Goal: Check status: Check status

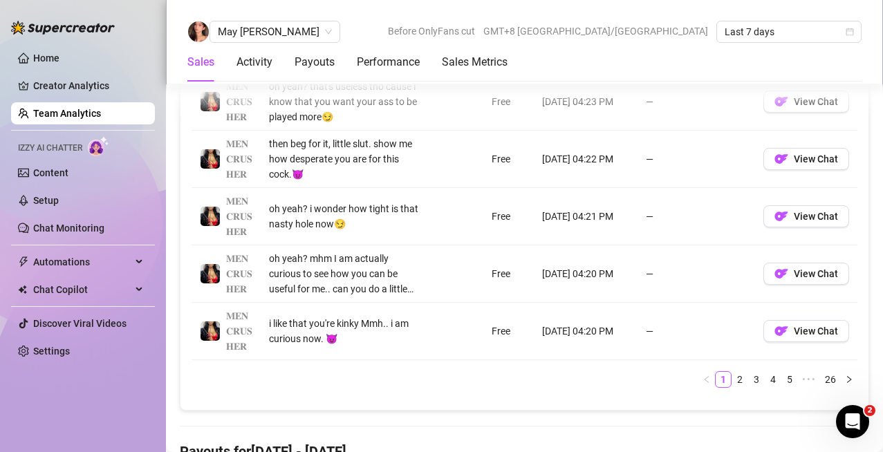
scroll to position [1347, 0]
click at [59, 56] on link "Home" at bounding box center [46, 58] width 26 height 11
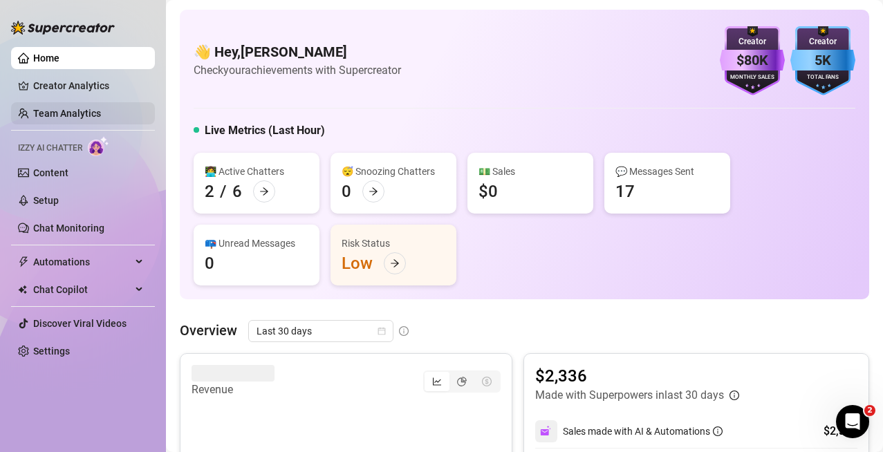
click at [80, 109] on link "Team Analytics" at bounding box center [67, 113] width 68 height 11
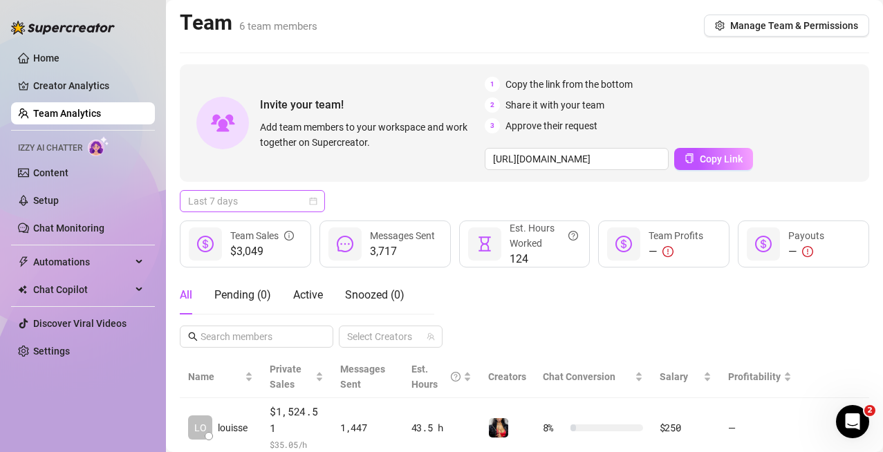
click at [304, 199] on span "Last 7 days" at bounding box center [252, 201] width 129 height 21
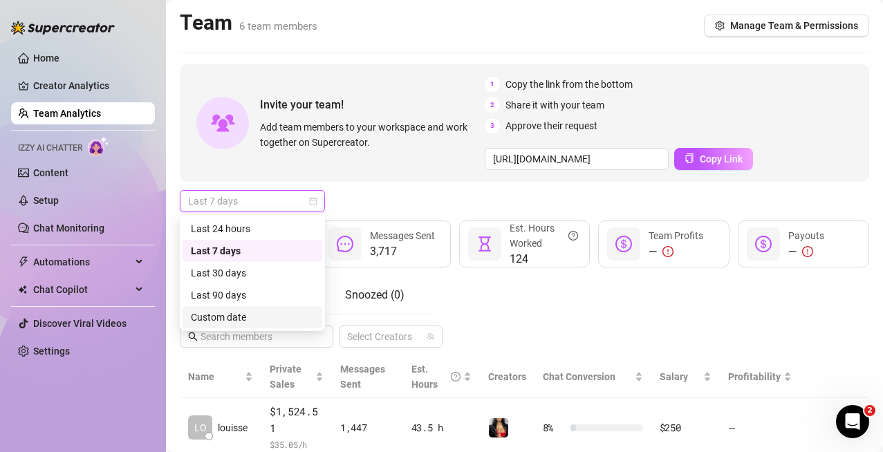
click at [229, 320] on div "Custom date" at bounding box center [252, 317] width 123 height 15
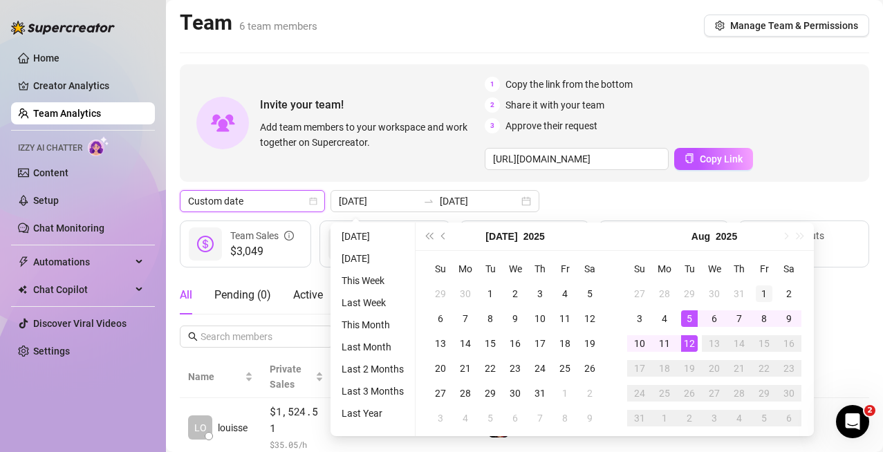
type input "[DATE]"
click at [765, 297] on div "1" at bounding box center [764, 294] width 17 height 17
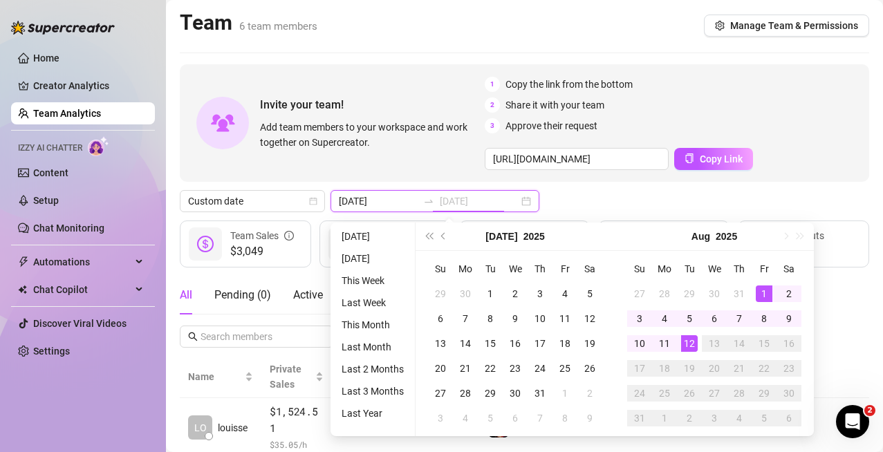
type input "[DATE]"
click at [691, 344] on div "12" at bounding box center [689, 343] width 17 height 17
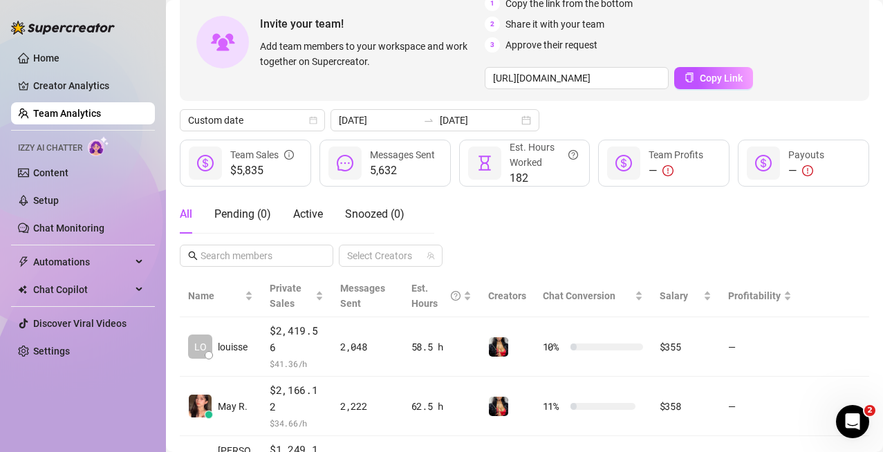
scroll to position [62, 0]
